Goal: Find specific page/section: Find specific page/section

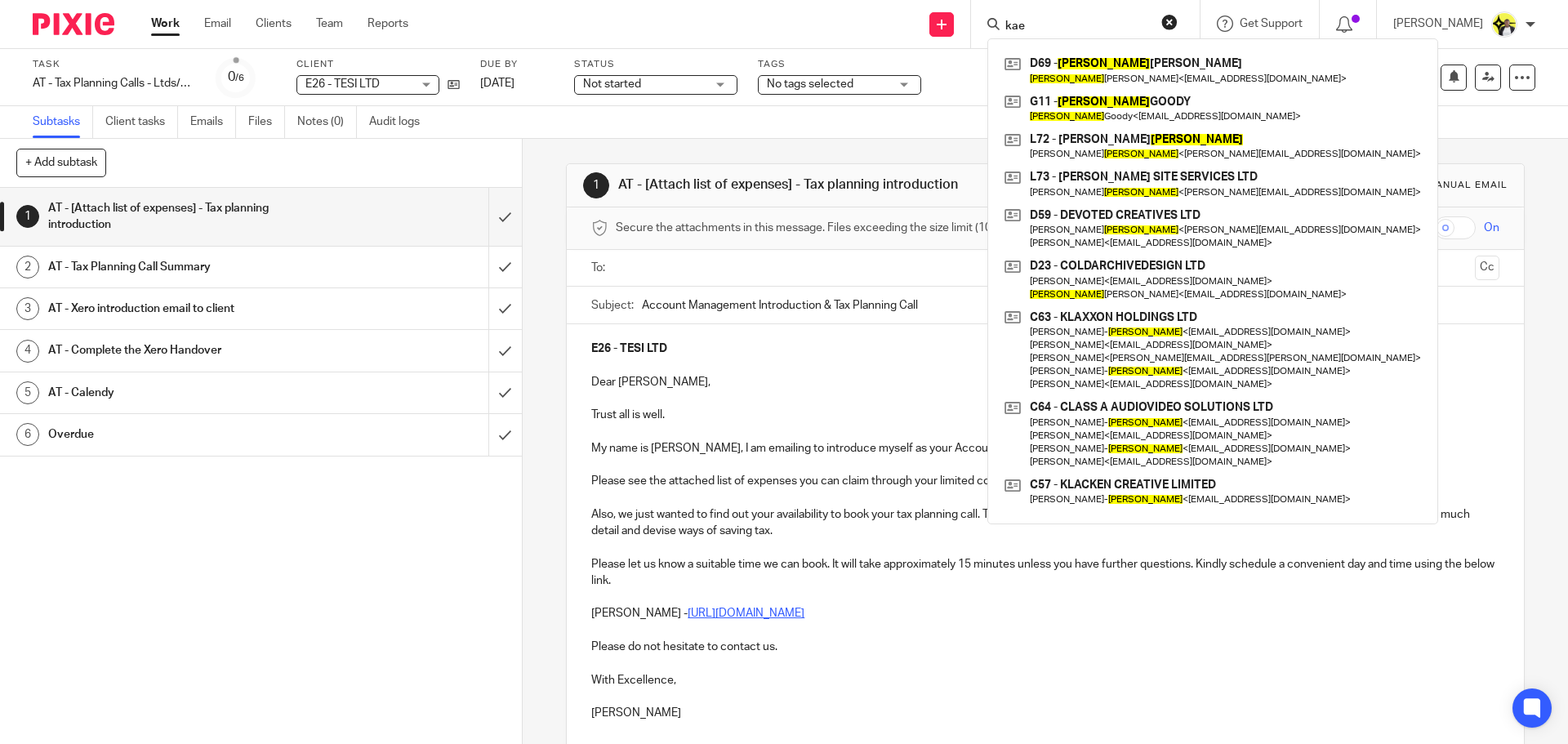
drag, startPoint x: 1025, startPoint y: 22, endPoint x: 978, endPoint y: 32, distance: 48.1
click at [978, 31] on div "kae D69 - LEWIS DIXON Lewis Dixon < purple@coldarchivedesigns.com > G11 - LEWIS…" at bounding box center [1084, 24] width 228 height 48
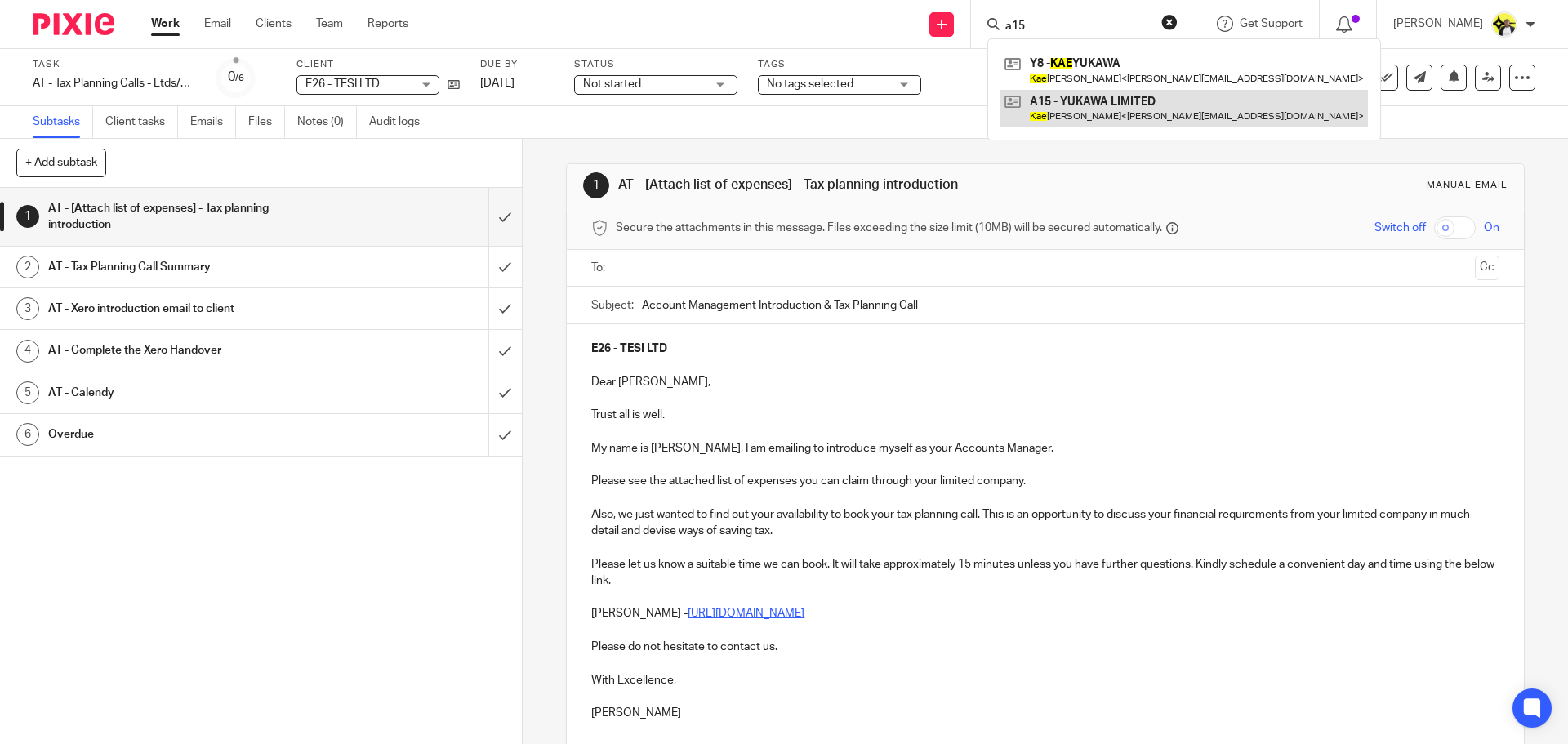
type input "a15"
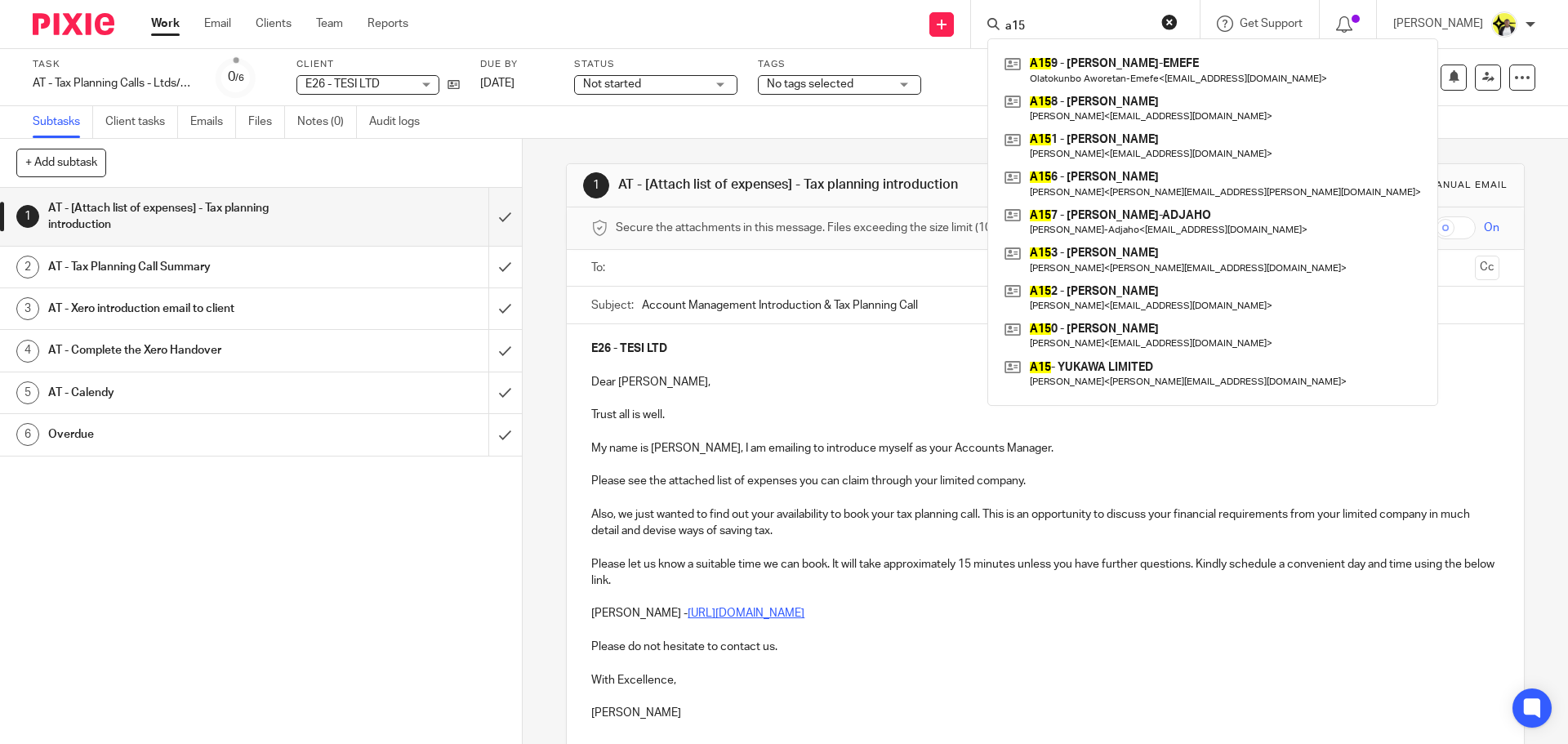
click at [1106, 106] on link at bounding box center [1212, 108] width 425 height 37
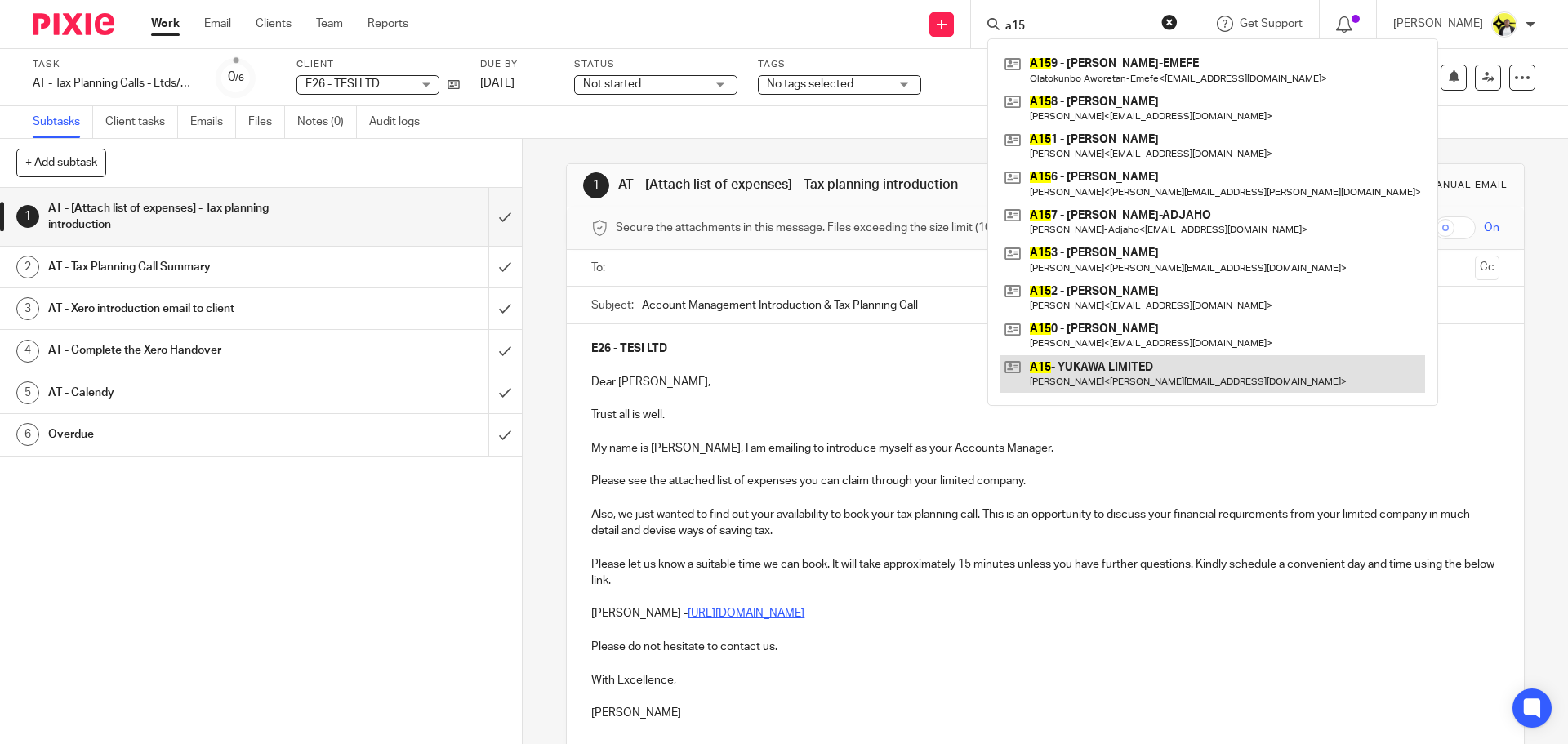
click at [1080, 366] on link at bounding box center [1212, 374] width 425 height 37
click at [1080, 367] on link at bounding box center [1212, 374] width 425 height 37
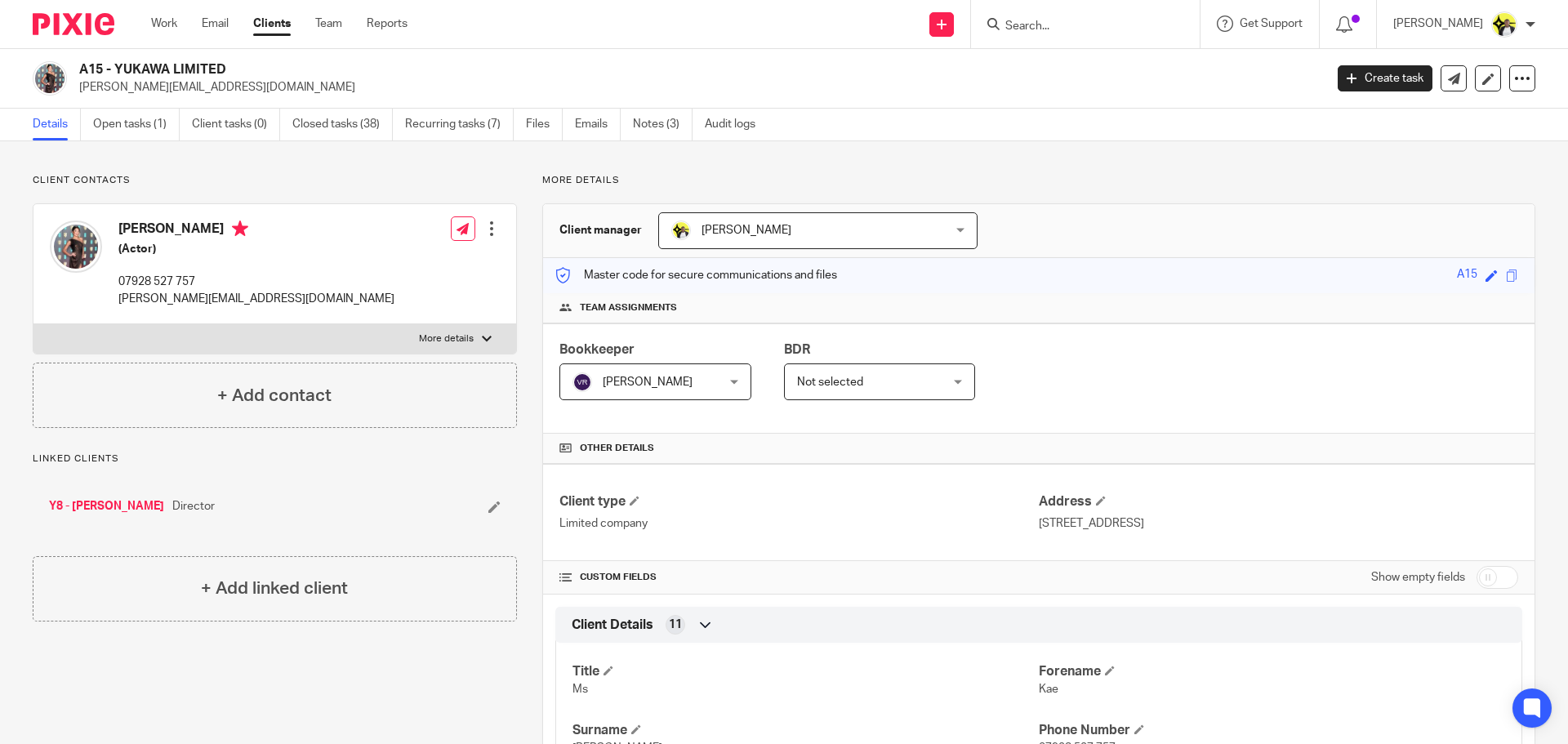
click at [1070, 28] on input "Search" at bounding box center [1077, 27] width 147 height 15
type input "a99"
click at [1057, 65] on link at bounding box center [1138, 70] width 276 height 37
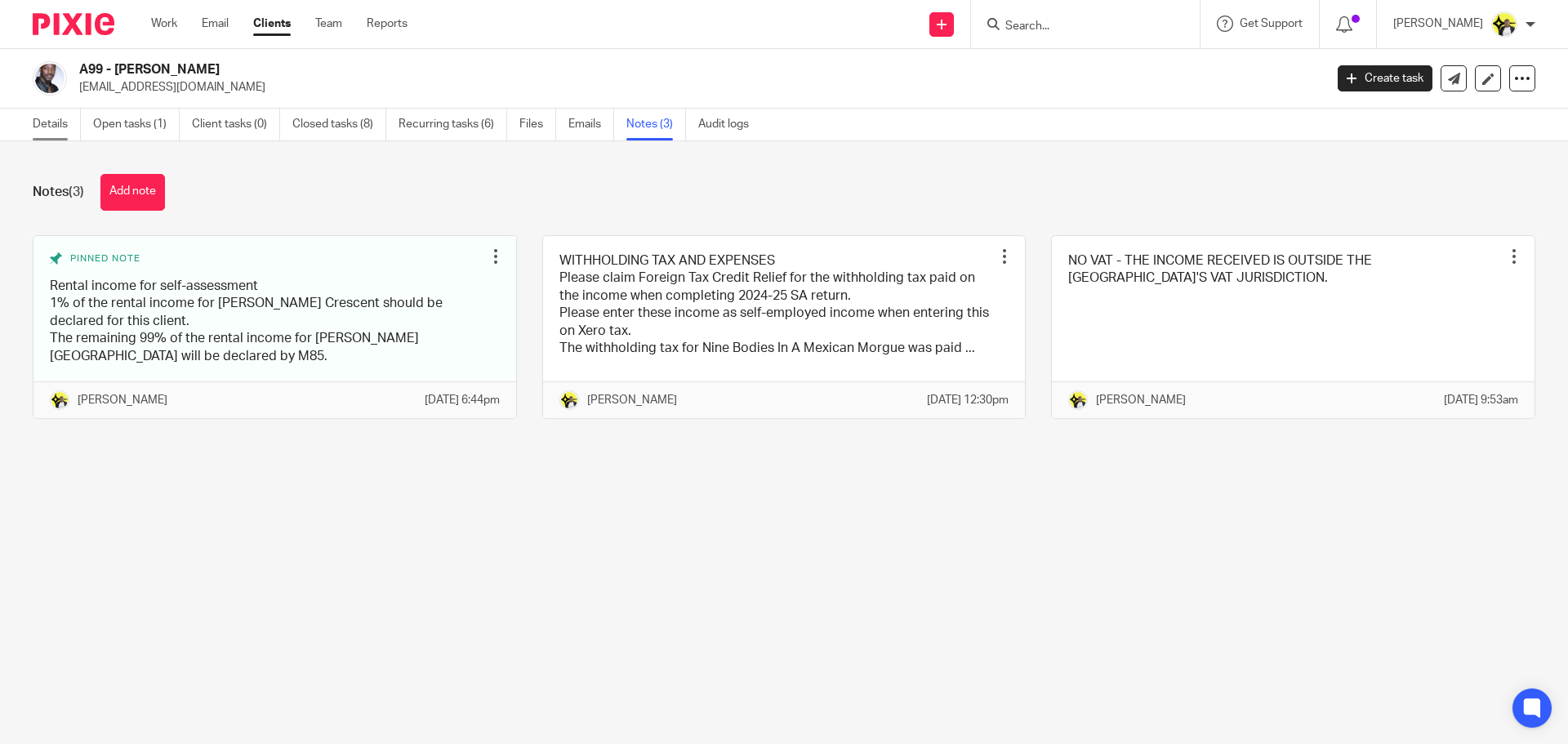
click at [53, 121] on link "Details" at bounding box center [56, 124] width 48 height 32
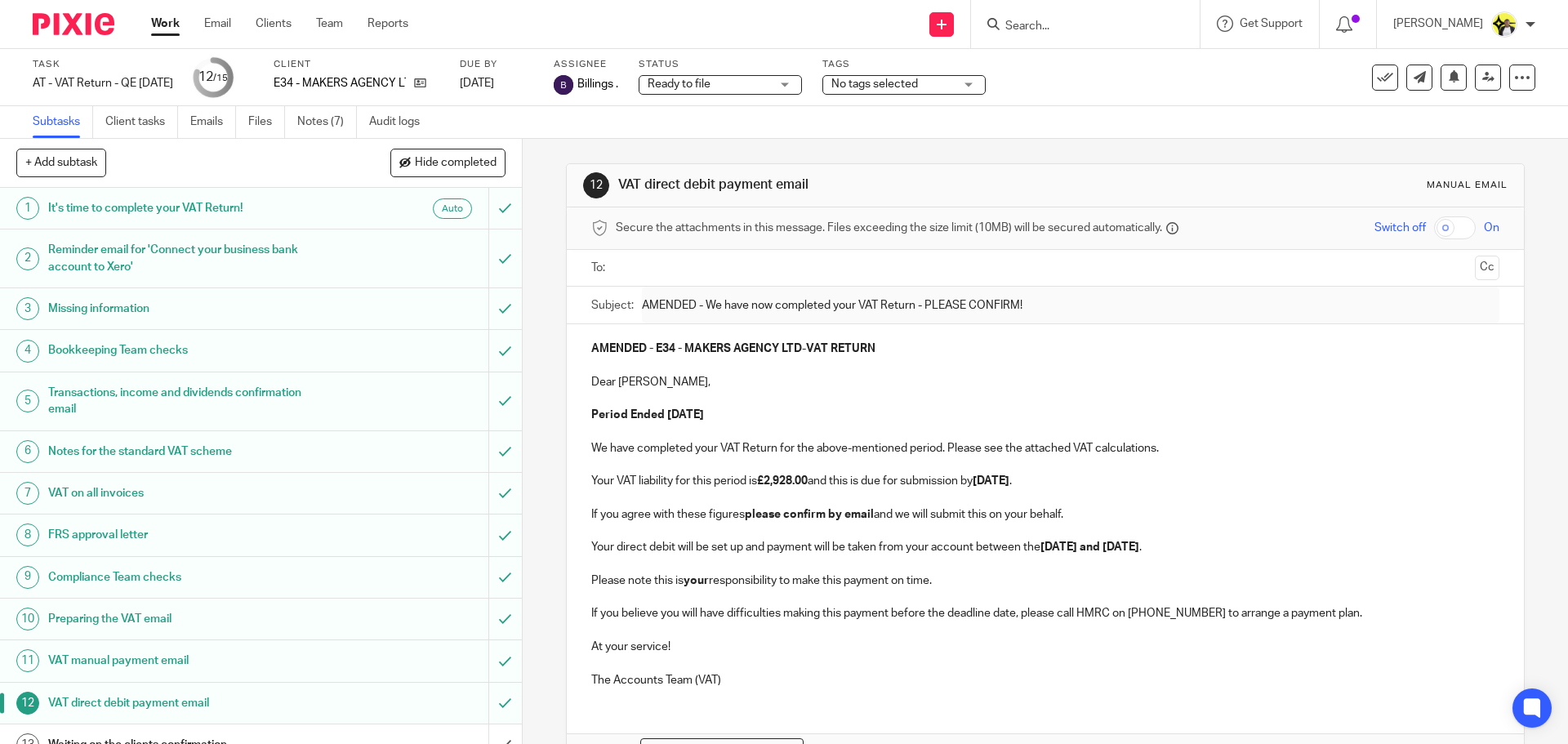
scroll to position [103, 0]
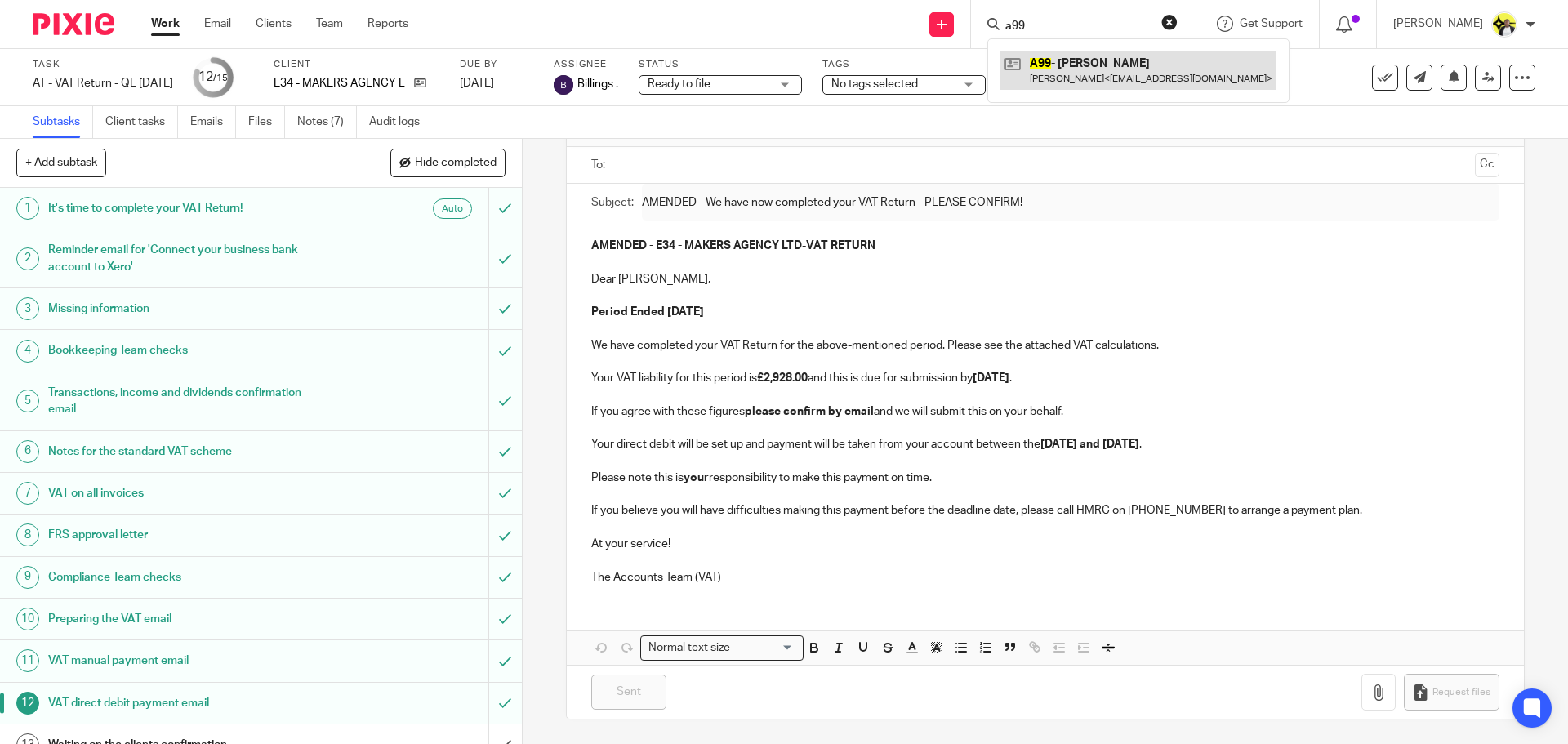
type input "a99"
click at [1041, 73] on link at bounding box center [1138, 70] width 276 height 37
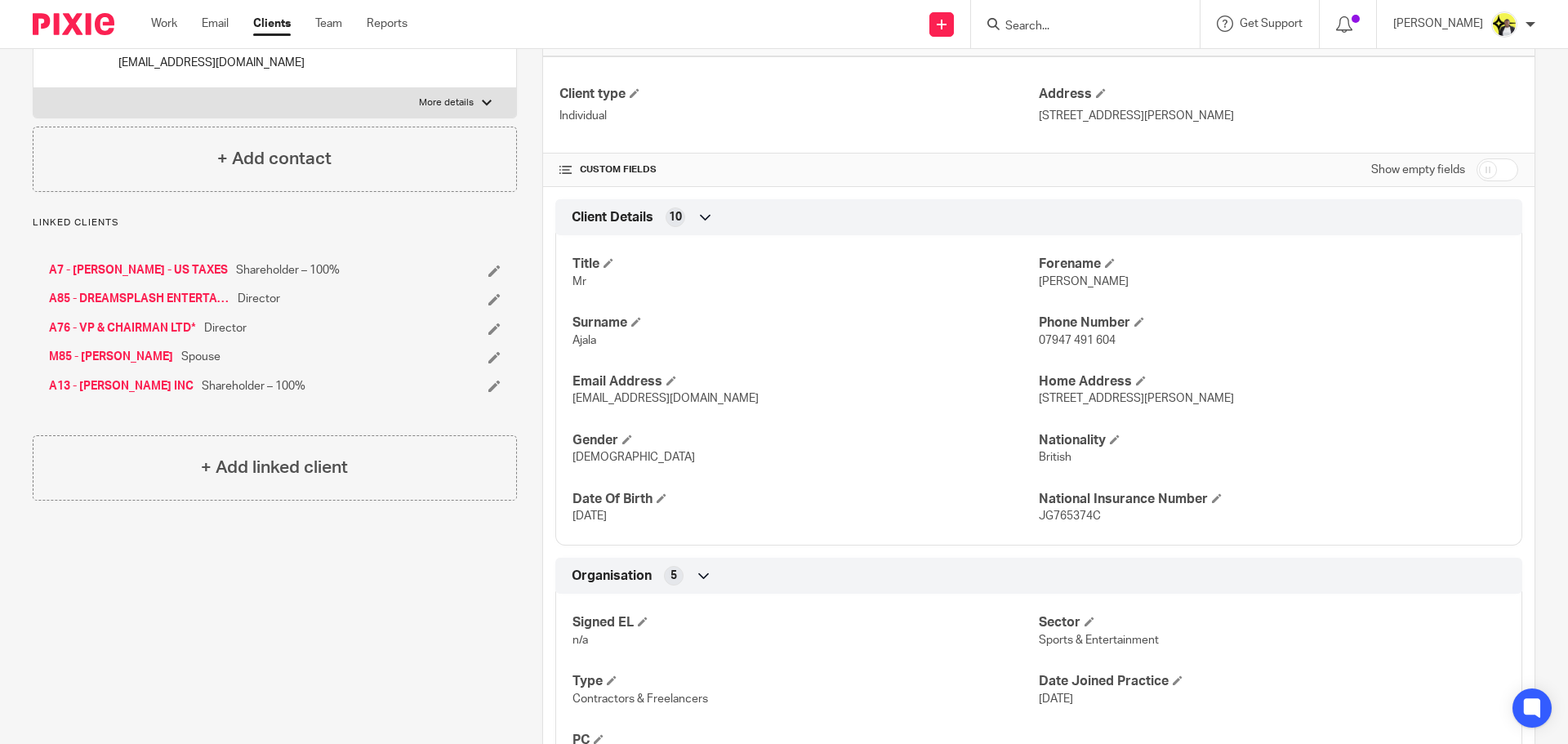
scroll to position [408, 0]
click at [327, 386] on div "A13 - [PERSON_NAME] INC Shareholder – 100%" at bounding box center [229, 386] width 361 height 16
